Goal: Information Seeking & Learning: Learn about a topic

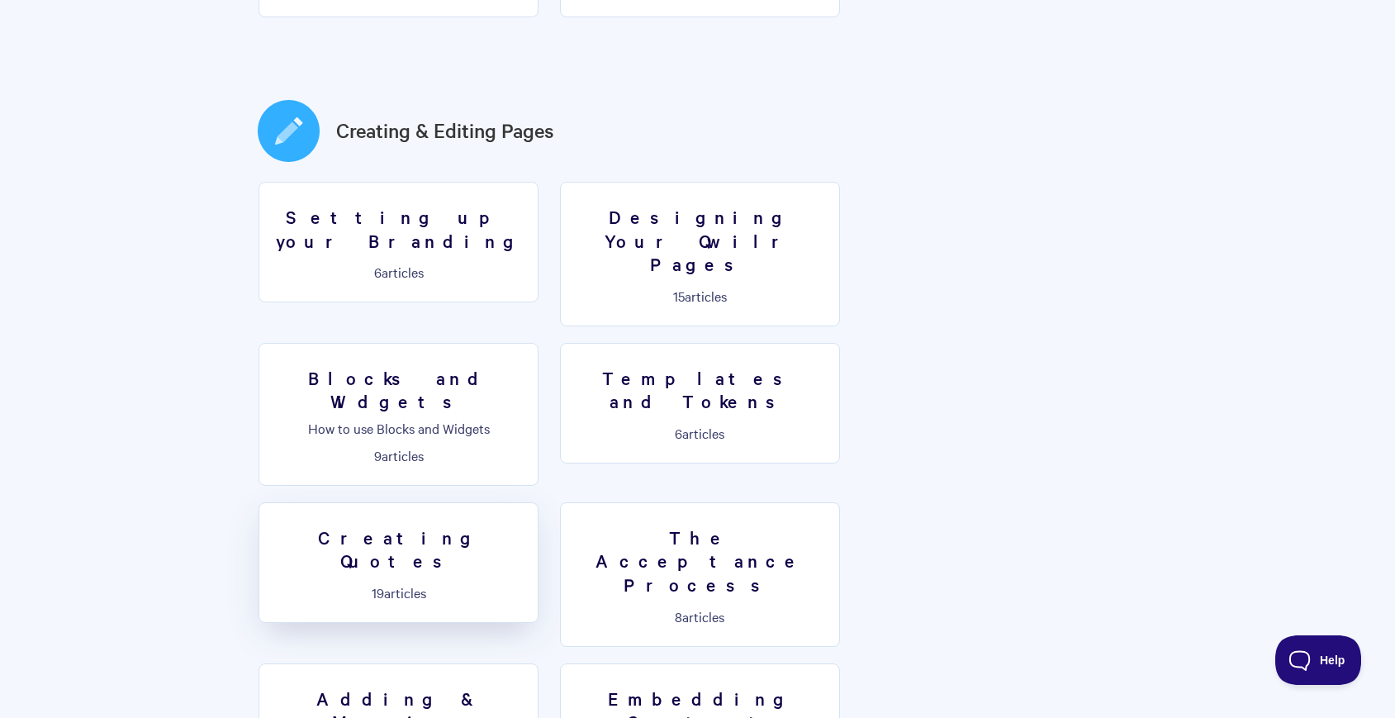
scroll to position [865, 0]
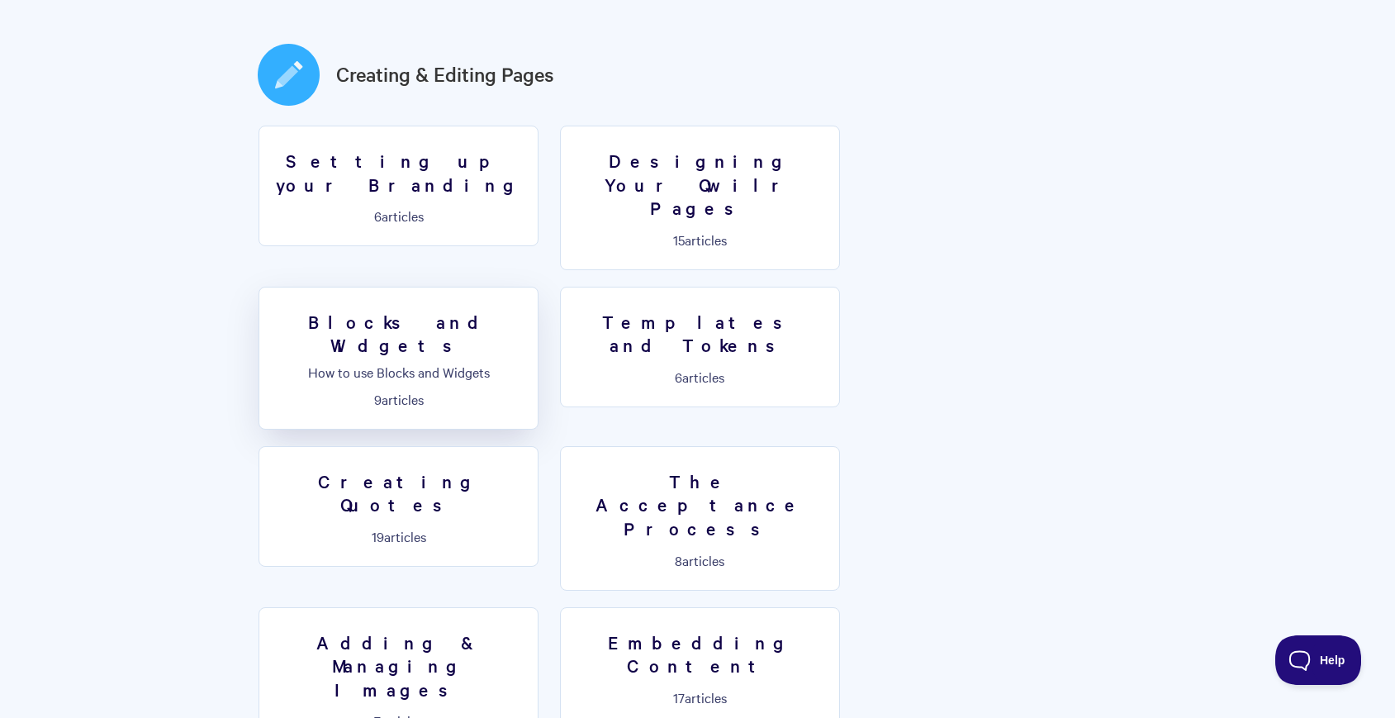
click at [538, 287] on link "Blocks and Widgets How to use Blocks and Widgets 9 articles" at bounding box center [399, 358] width 280 height 143
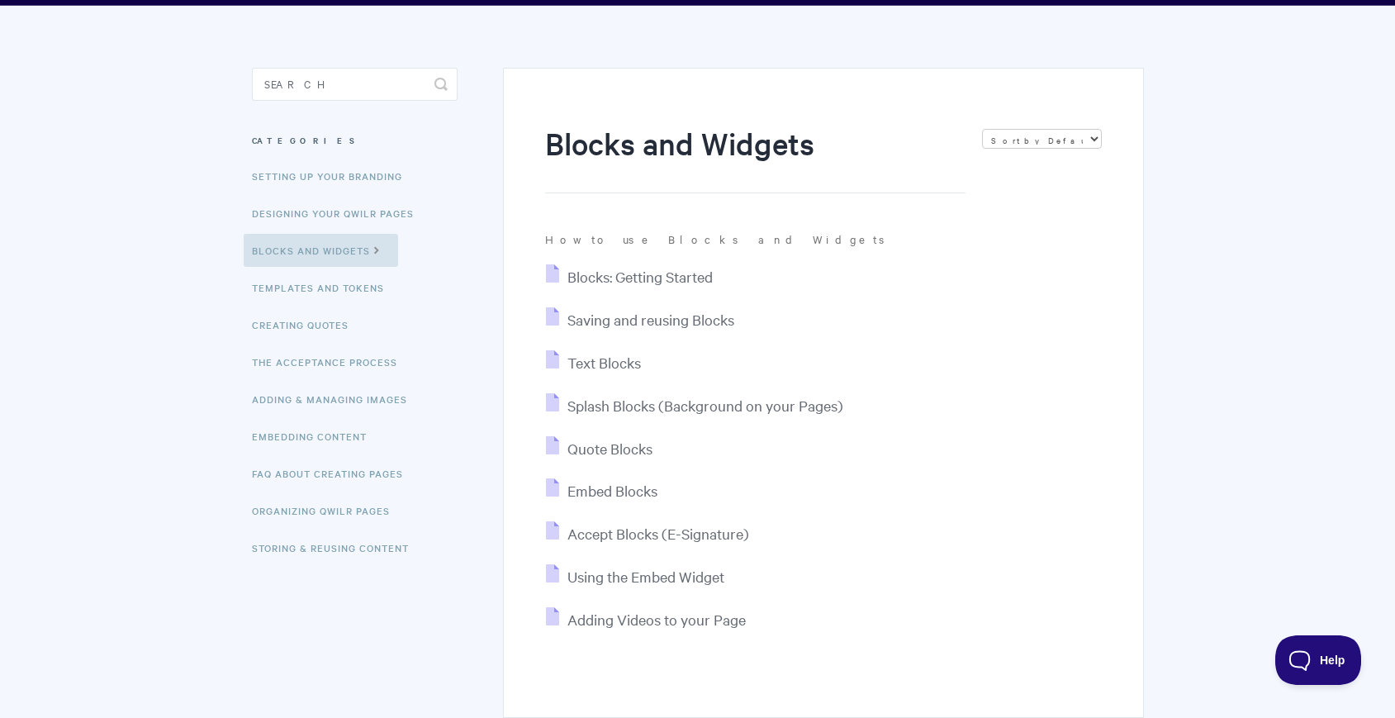
scroll to position [112, 0]
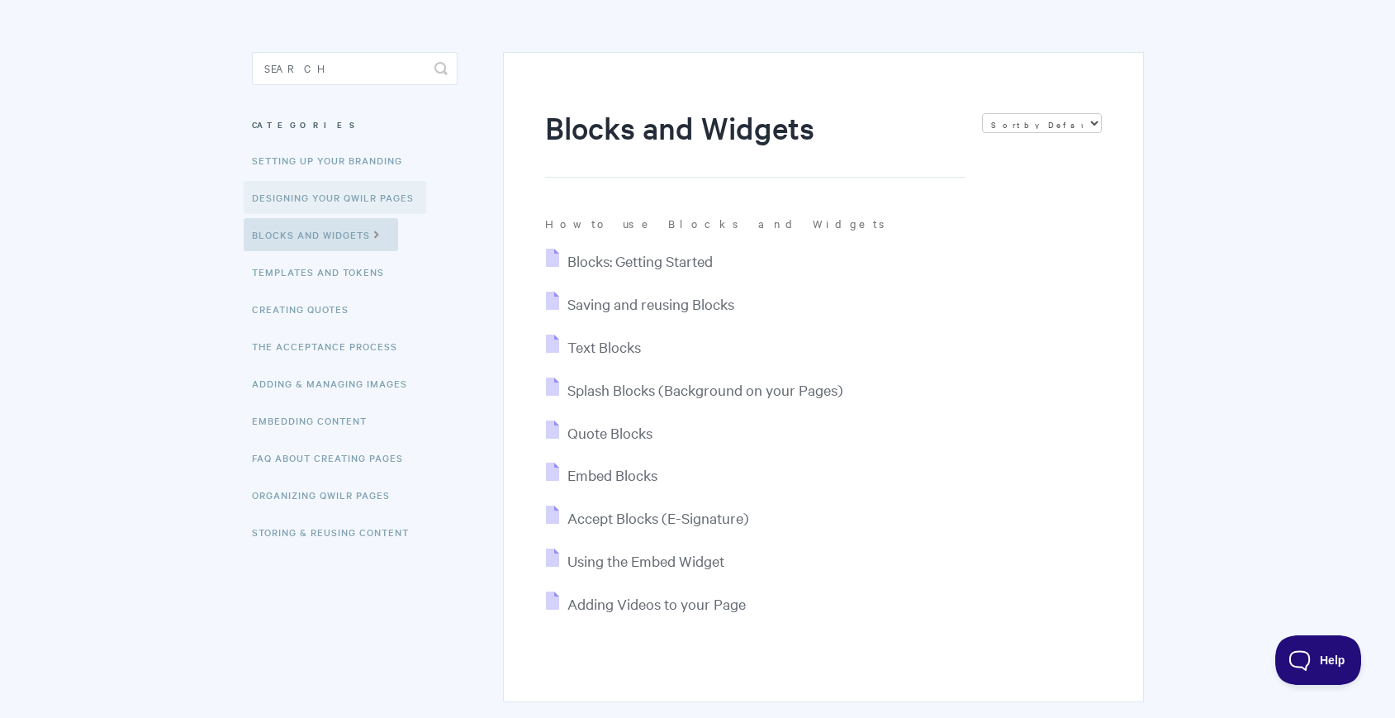
click at [292, 187] on link "Designing Your Qwilr Pages" at bounding box center [335, 197] width 183 height 33
